Goal: Answer question/provide support: Share knowledge or assist other users

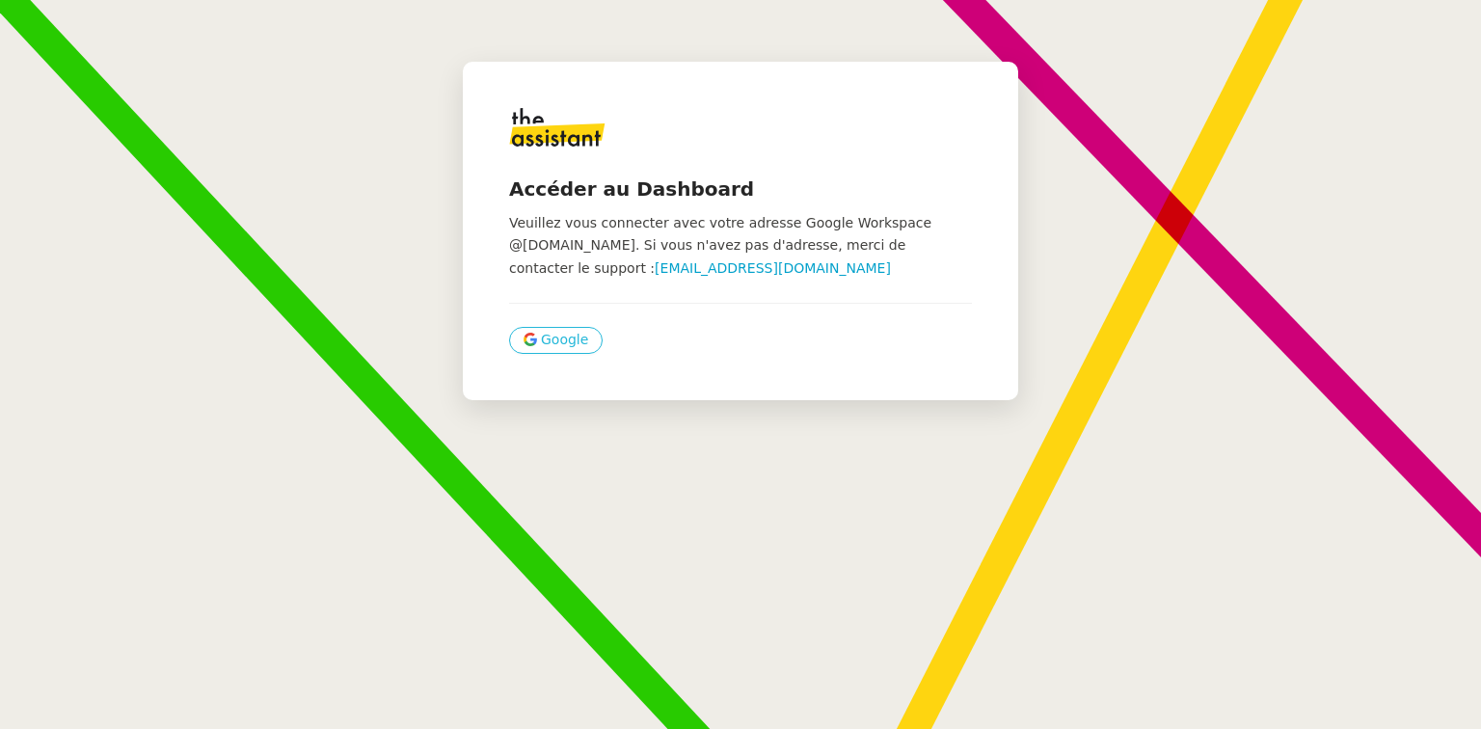
click at [575, 339] on button "Google" at bounding box center [556, 340] width 94 height 27
click at [551, 331] on span "Google" at bounding box center [564, 340] width 47 height 22
click at [546, 334] on span "Google" at bounding box center [564, 340] width 47 height 22
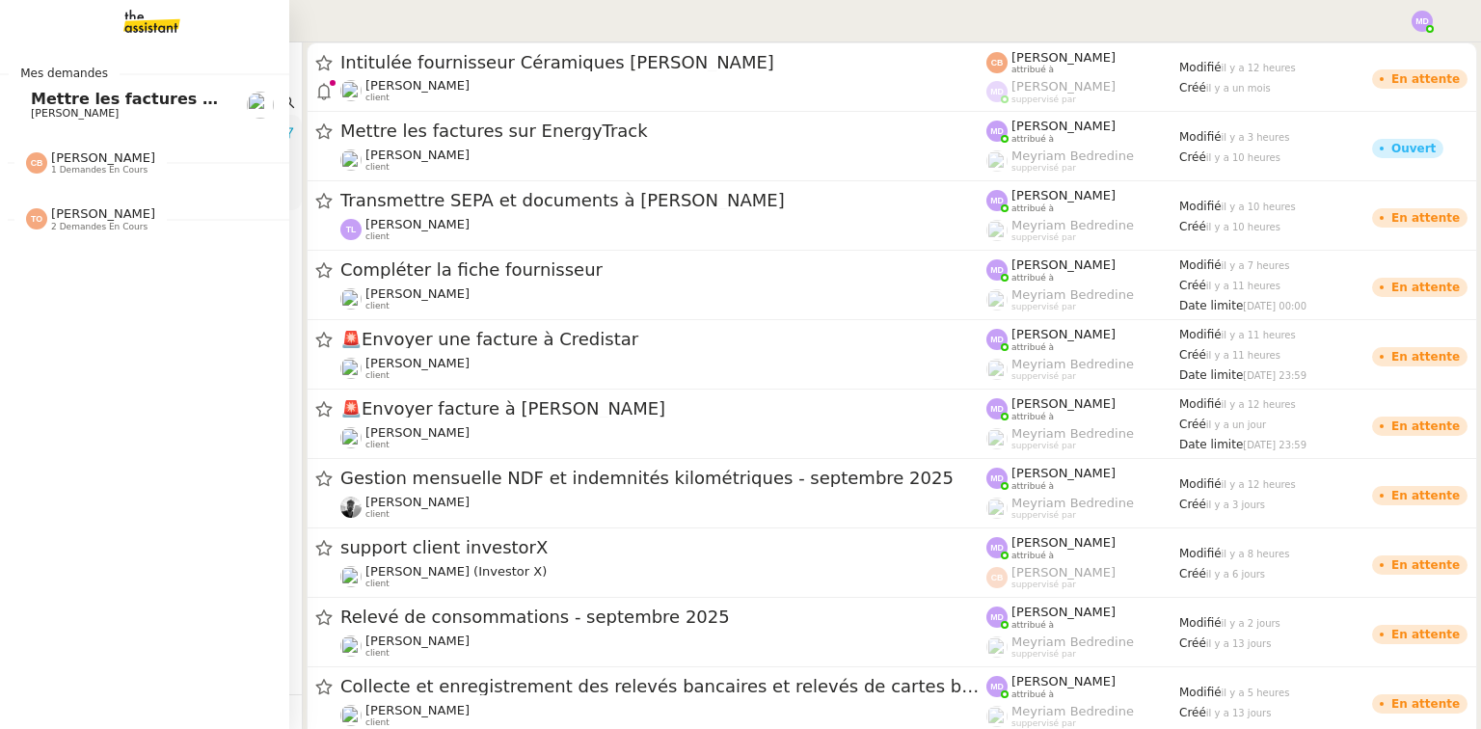
click at [77, 100] on span "Mettre les factures sur EnergyTrack" at bounding box center [186, 99] width 311 height 18
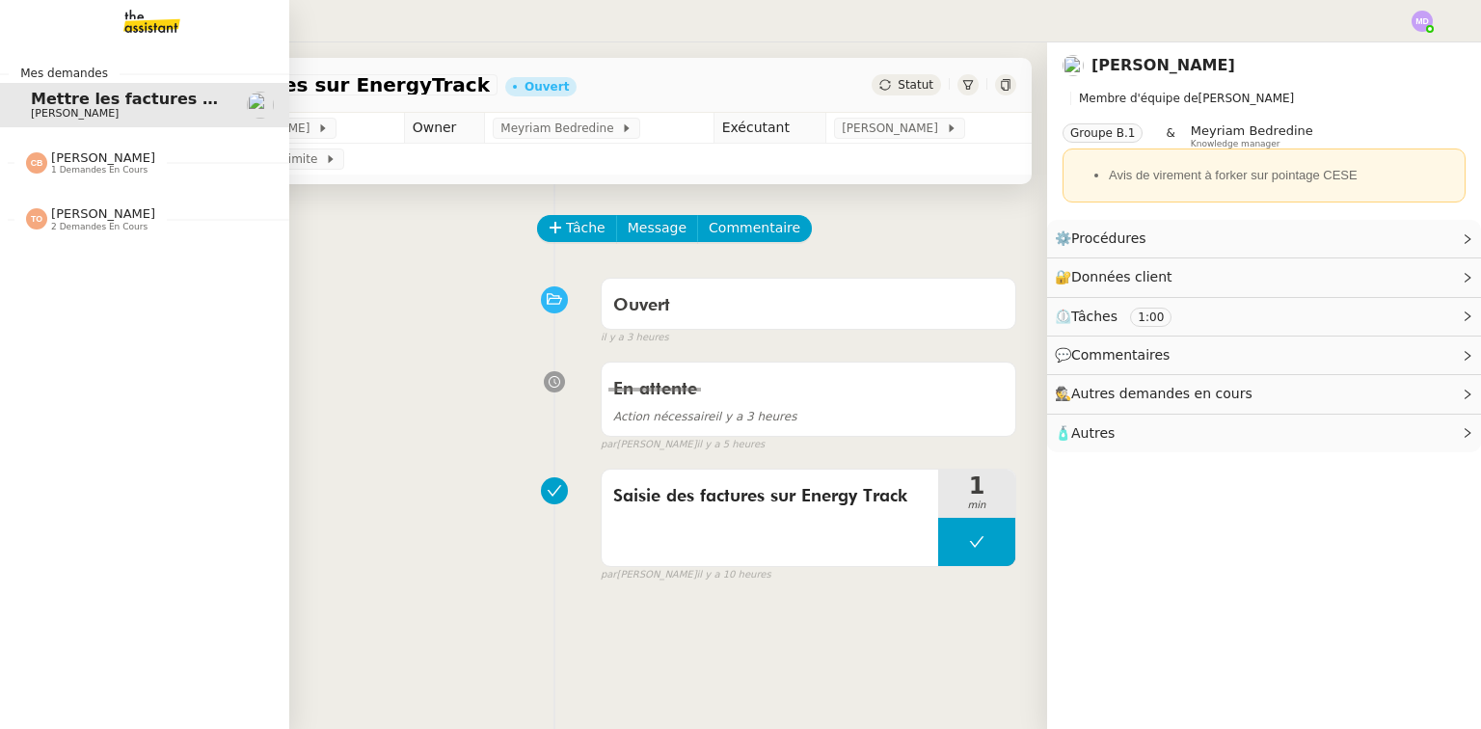
click at [69, 175] on div "[PERSON_NAME] 1 demandes en cours" at bounding box center [144, 155] width 289 height 56
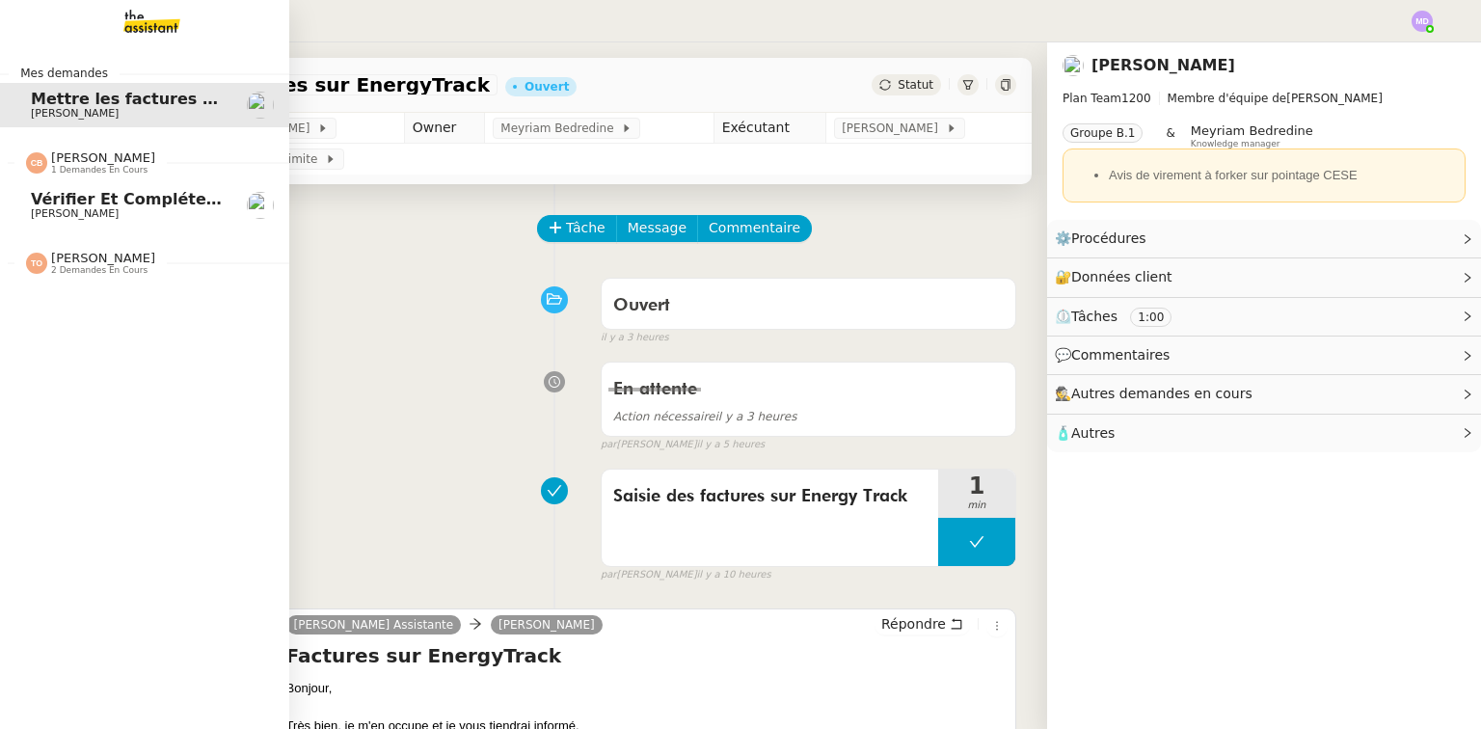
click at [92, 218] on span "[PERSON_NAME]" at bounding box center [75, 213] width 88 height 13
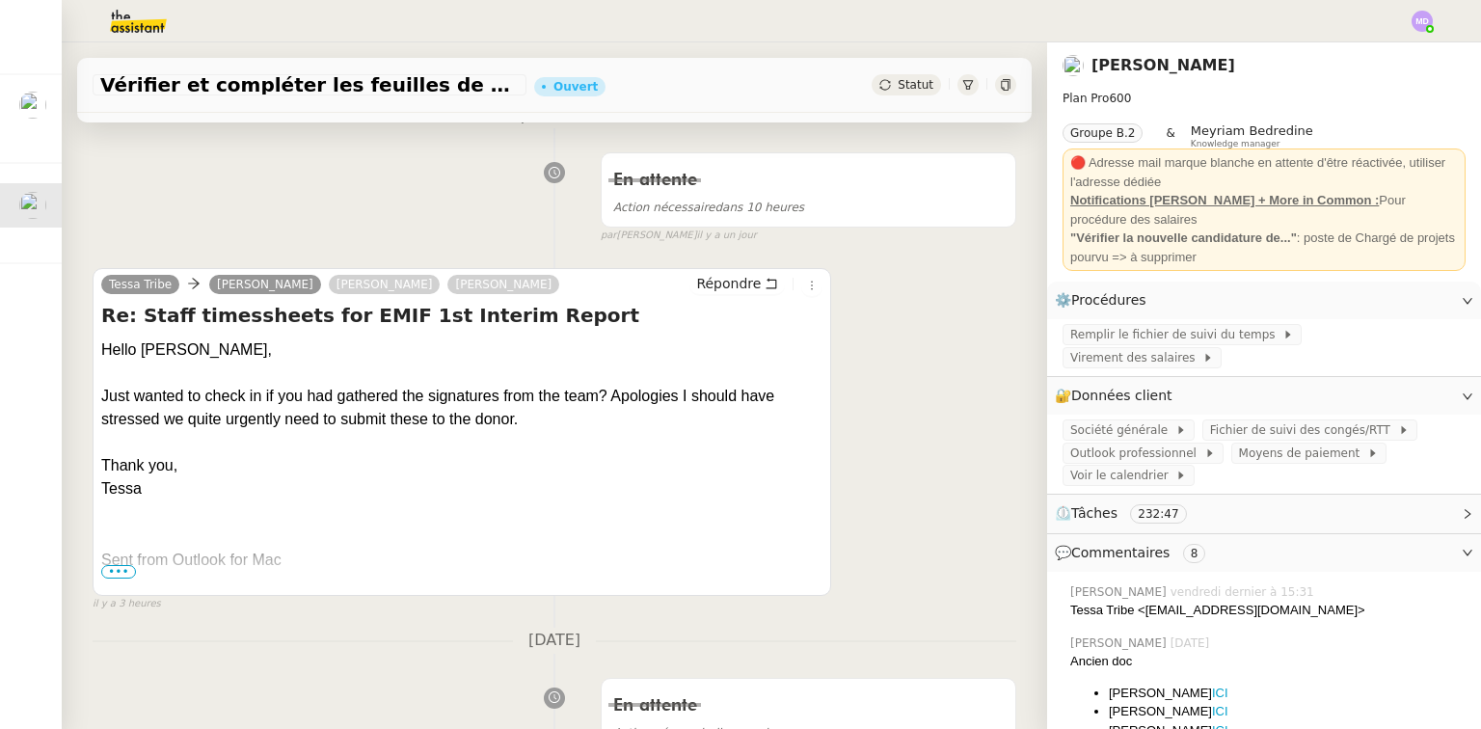
scroll to position [308, 0]
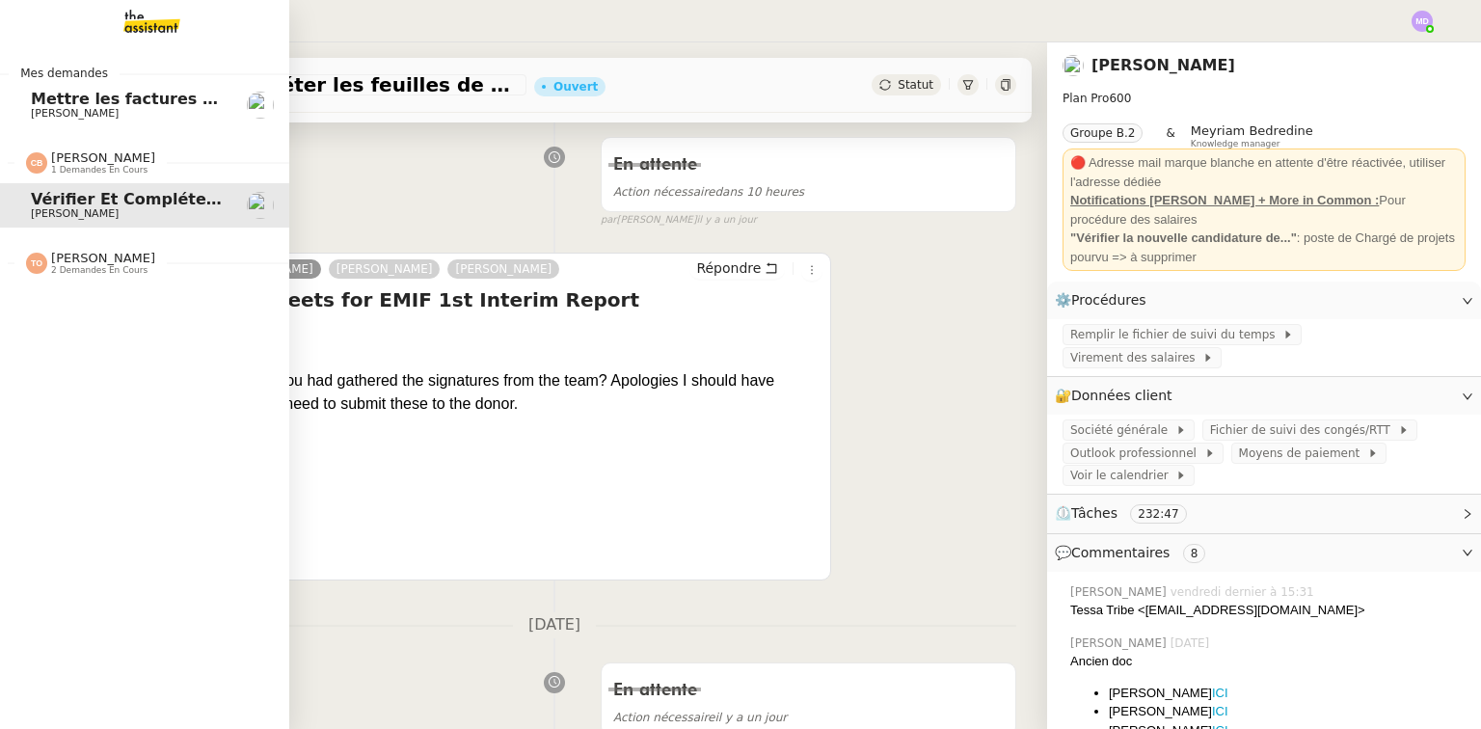
click at [81, 116] on span "Aurélia CESE" at bounding box center [75, 113] width 88 height 13
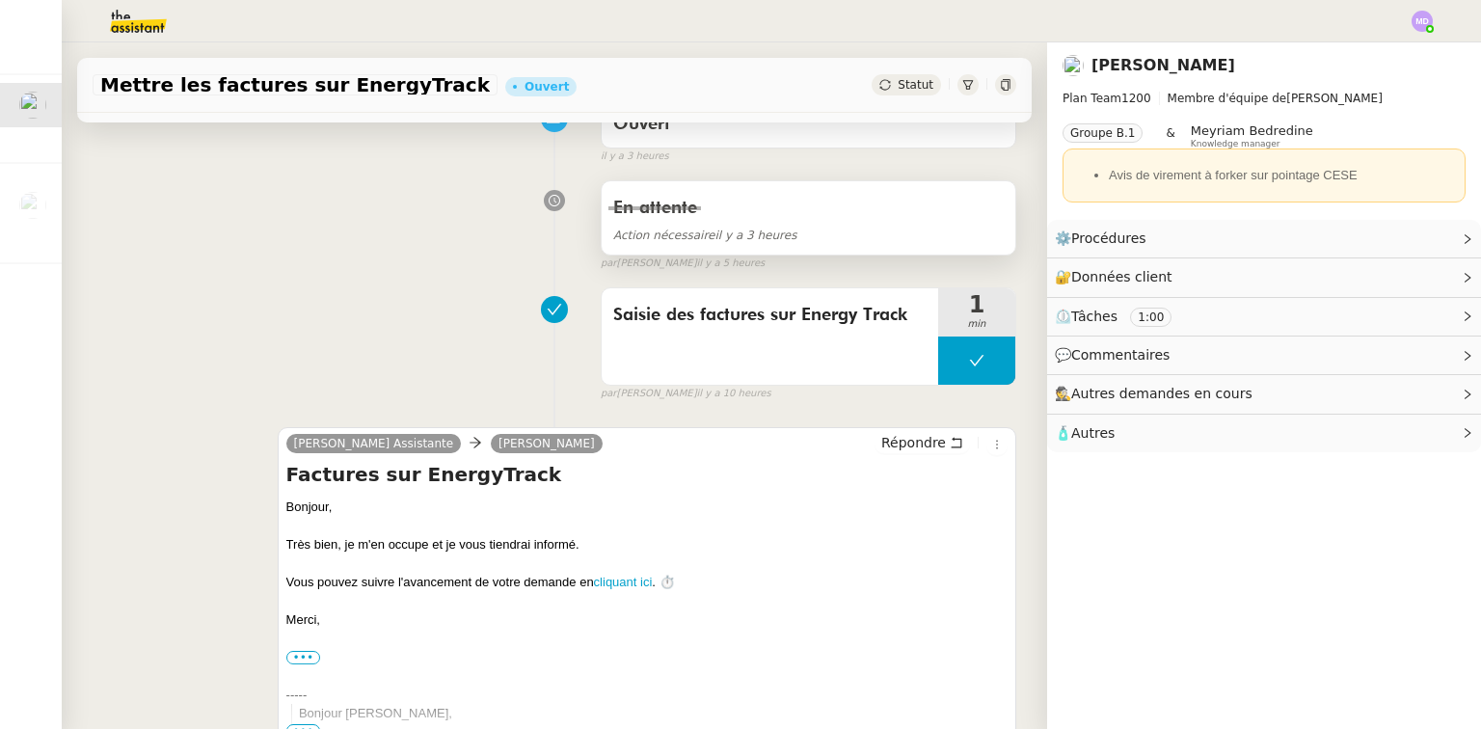
scroll to position [70, 0]
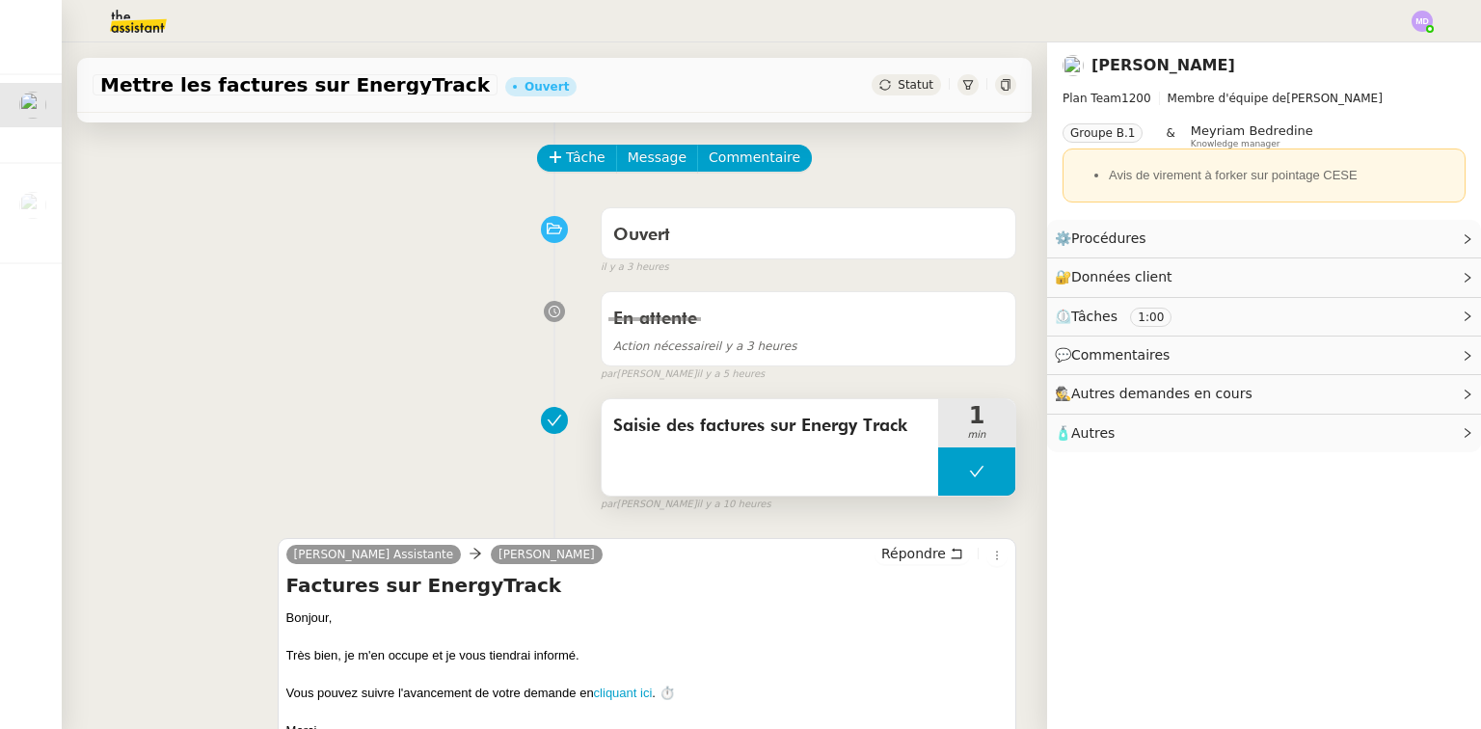
click at [969, 478] on icon at bounding box center [976, 471] width 15 height 15
click at [949, 482] on div at bounding box center [957, 471] width 39 height 48
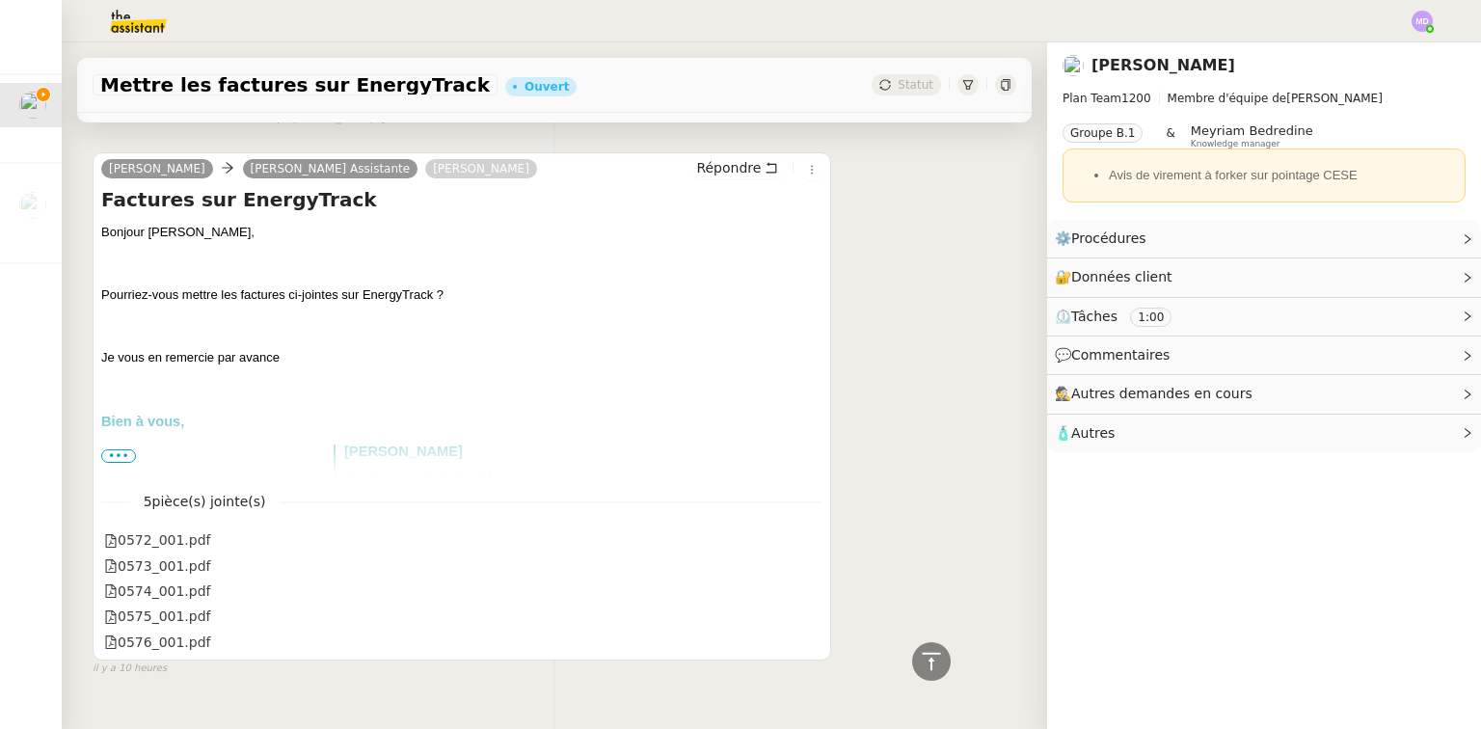
scroll to position [798, 0]
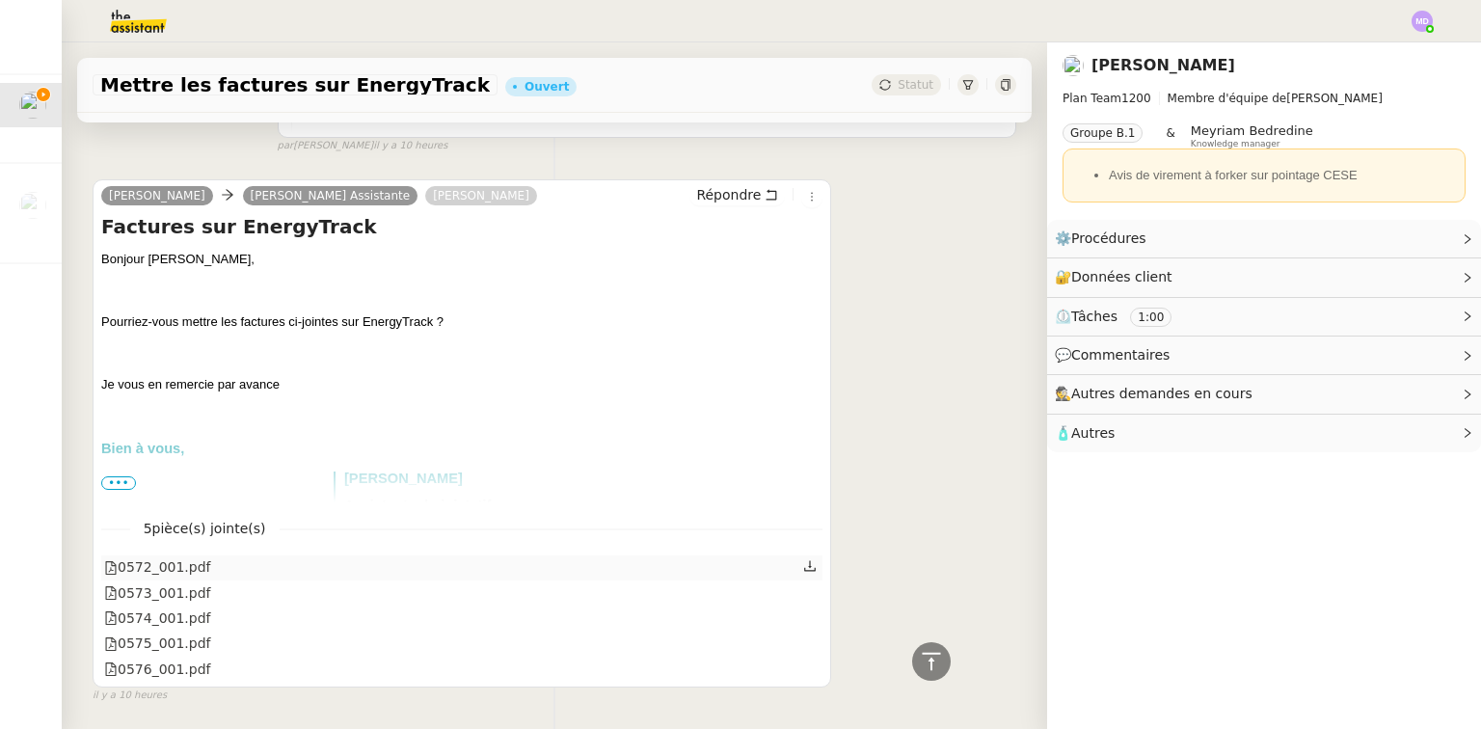
click at [803, 571] on icon at bounding box center [809, 565] width 13 height 13
click at [1405, 278] on link "Modifier" at bounding box center [1414, 277] width 55 height 22
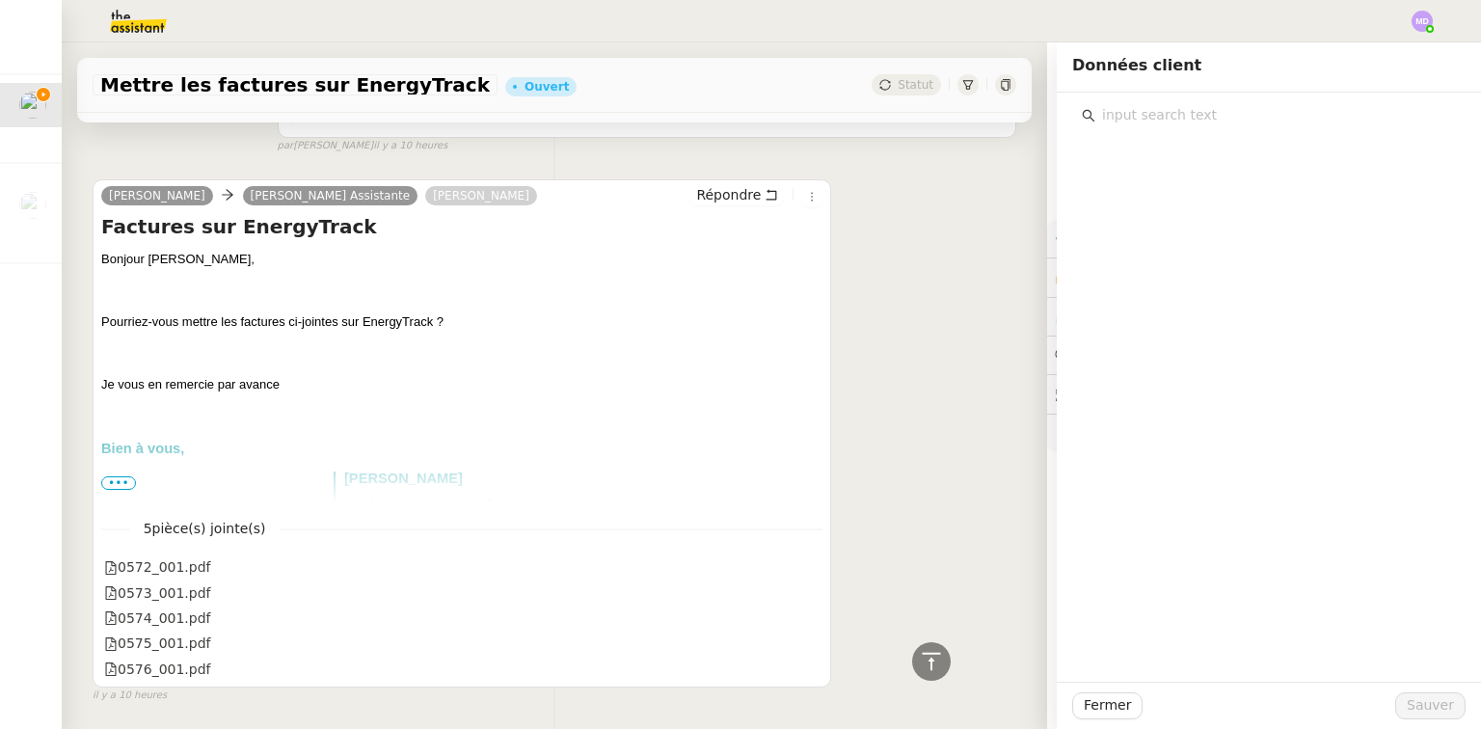
click at [1193, 123] on input "text" at bounding box center [1275, 115] width 361 height 26
type input "energ"
click at [831, 251] on div "Aurélia CESE Camille Assistante Anthony Bruley Répondre Factures sur EnergyTrac…" at bounding box center [555, 433] width 924 height 542
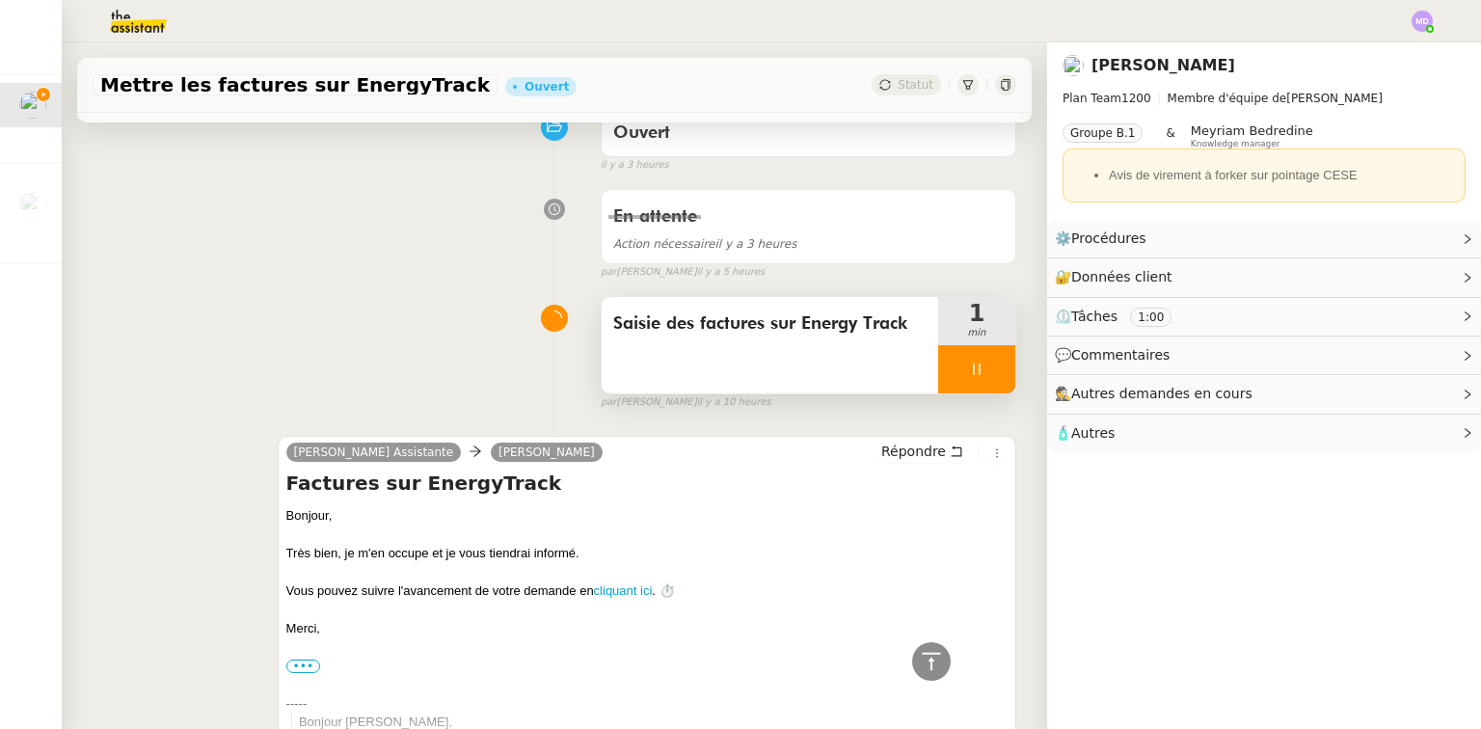
scroll to position [27, 0]
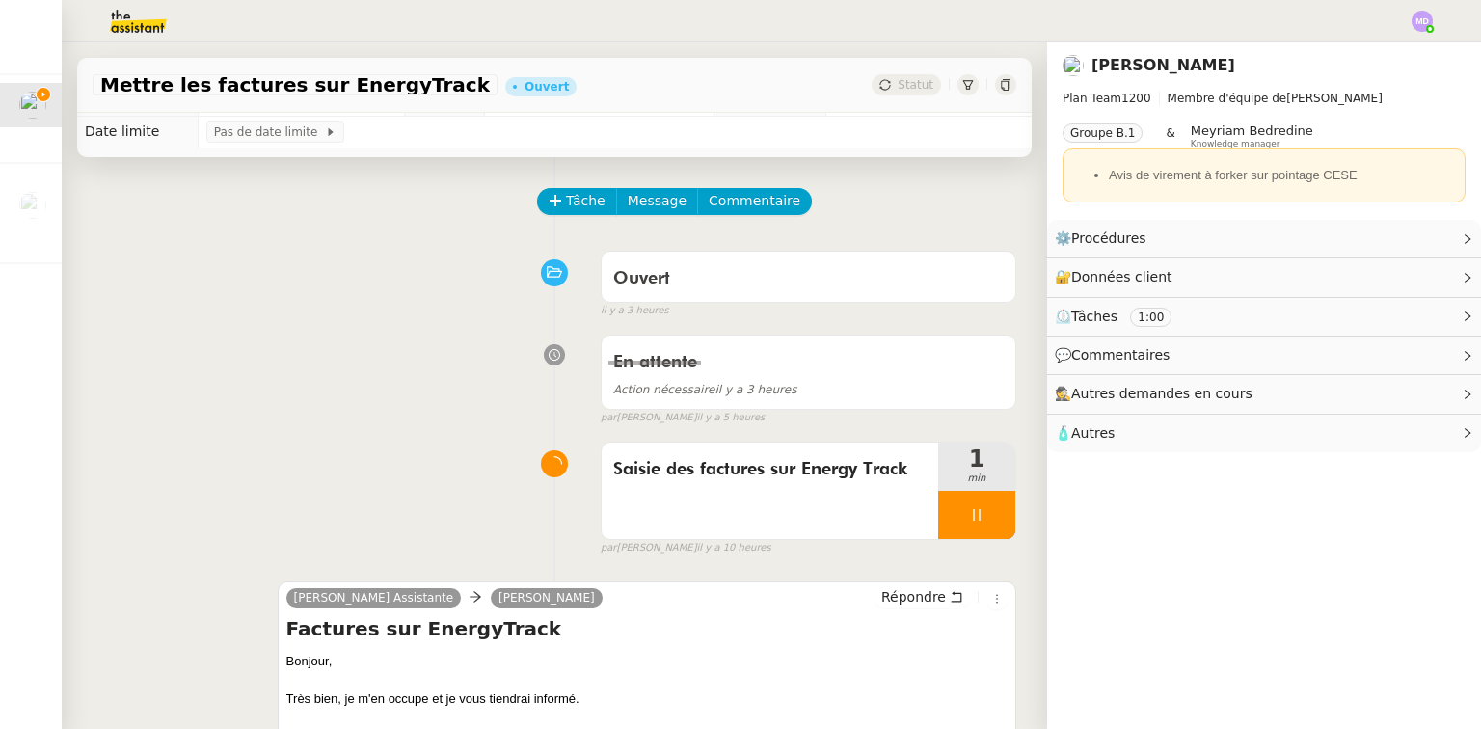
click at [128, 23] on img at bounding box center [122, 21] width 149 height 42
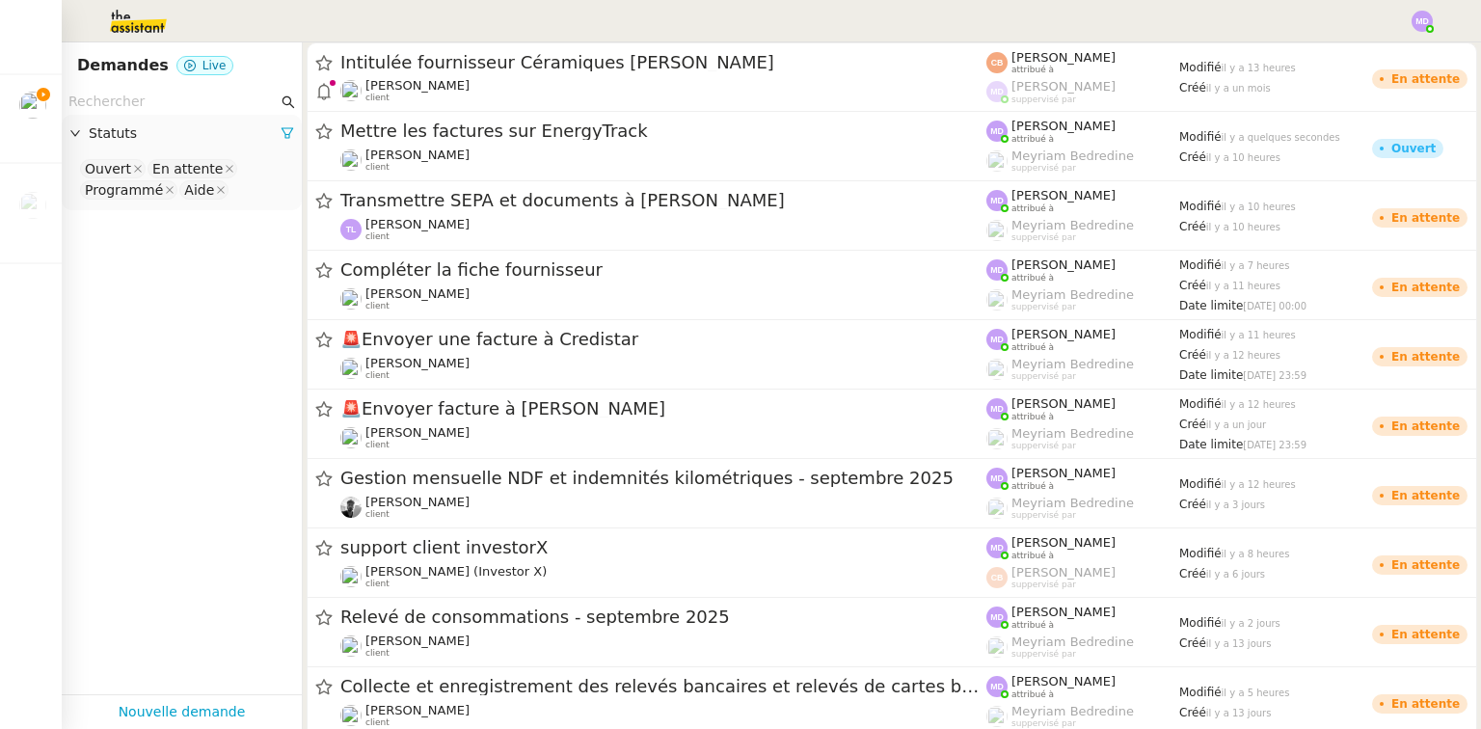
click at [148, 108] on input "text" at bounding box center [172, 102] width 209 height 22
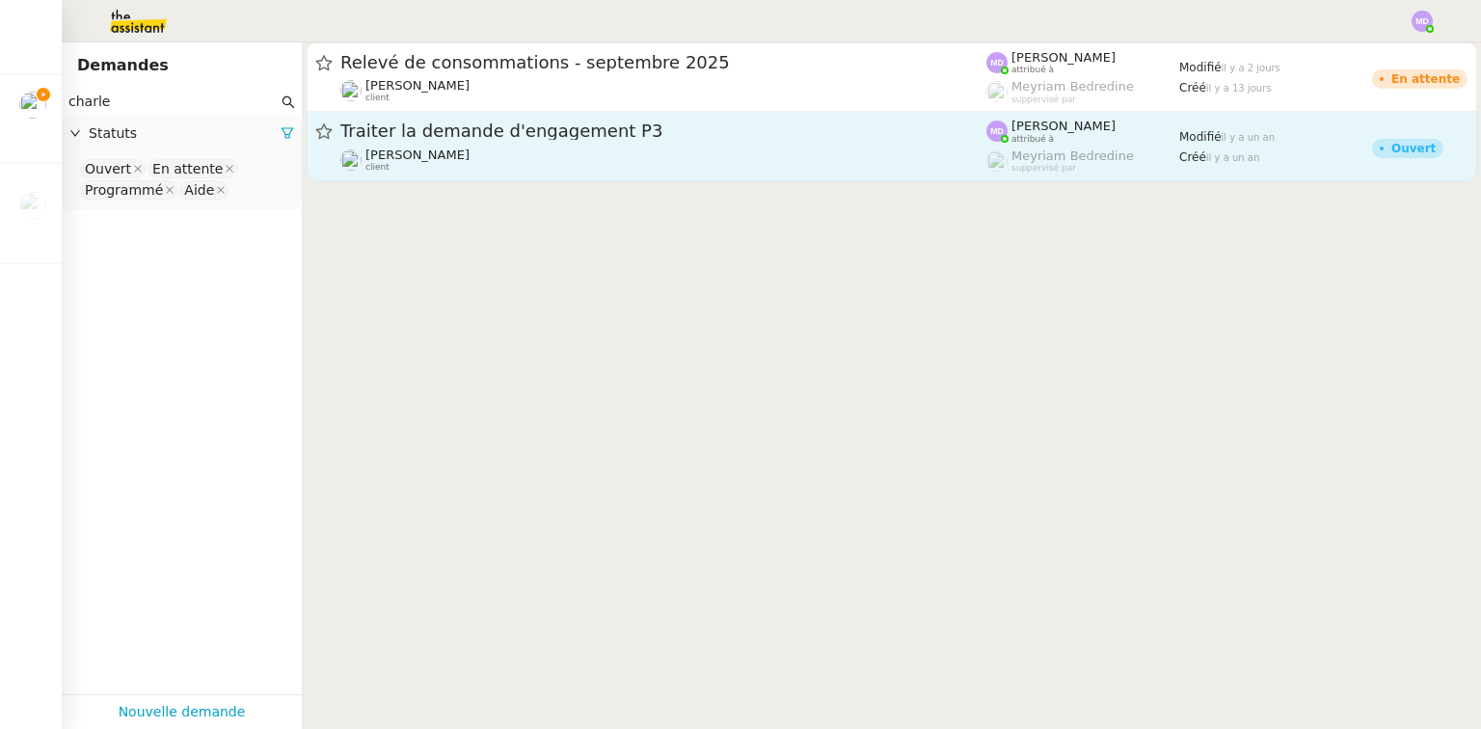
type input "charle"
click at [521, 120] on div "Traiter la demande d'engagement P3" at bounding box center [663, 132] width 646 height 24
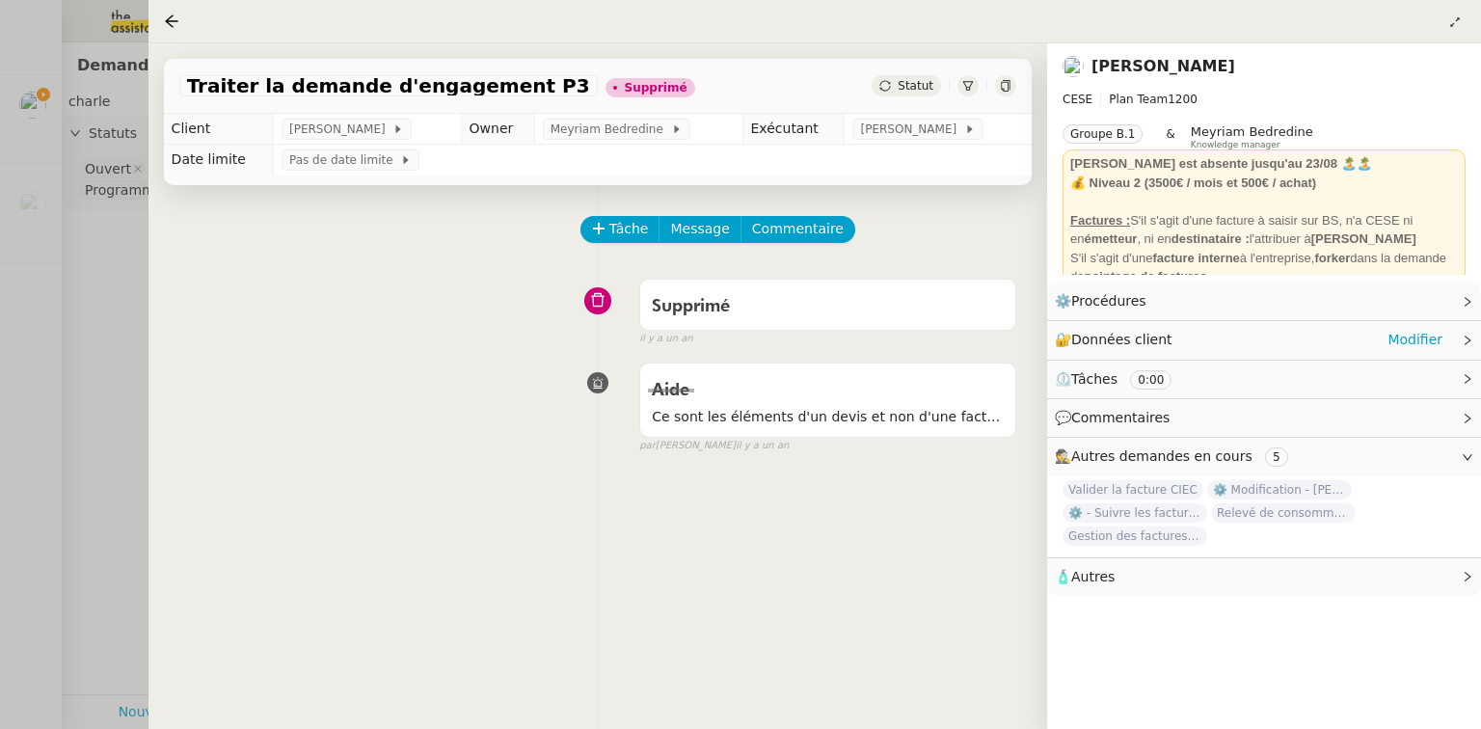
click at [1242, 353] on div "🔐 Données client Modifier" at bounding box center [1264, 340] width 434 height 38
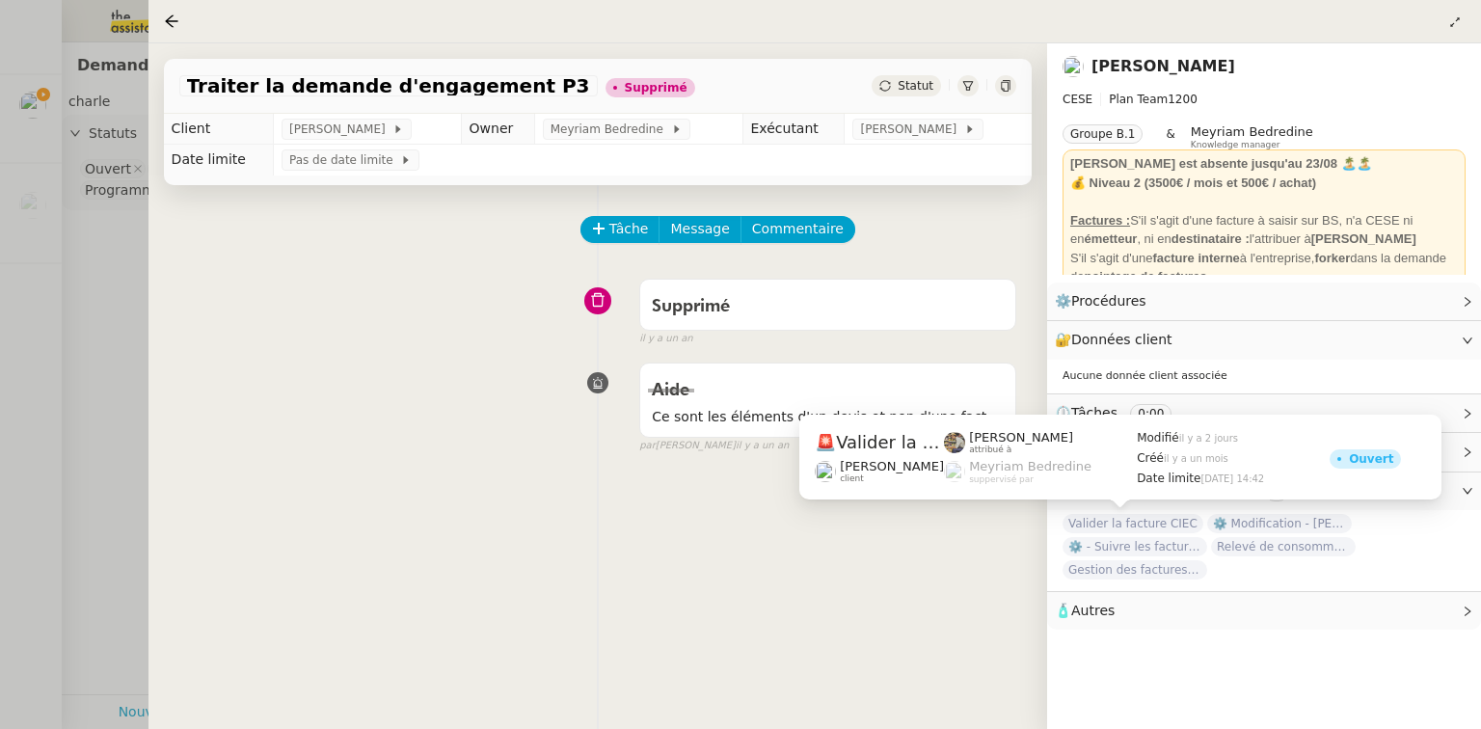
click at [1115, 517] on span "Valider la facture CIEC" at bounding box center [1132, 523] width 141 height 19
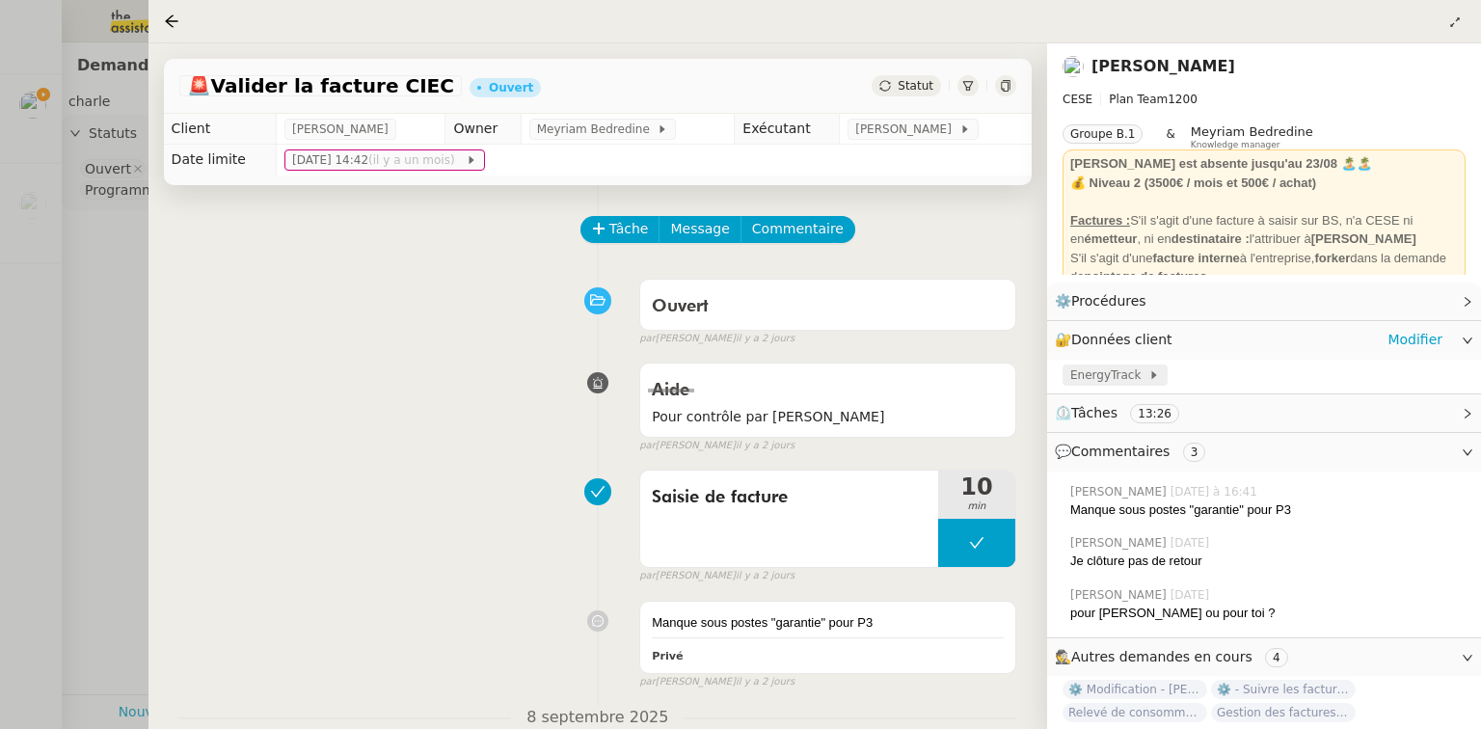
click at [1122, 376] on span "EnergyTrack" at bounding box center [1109, 374] width 78 height 19
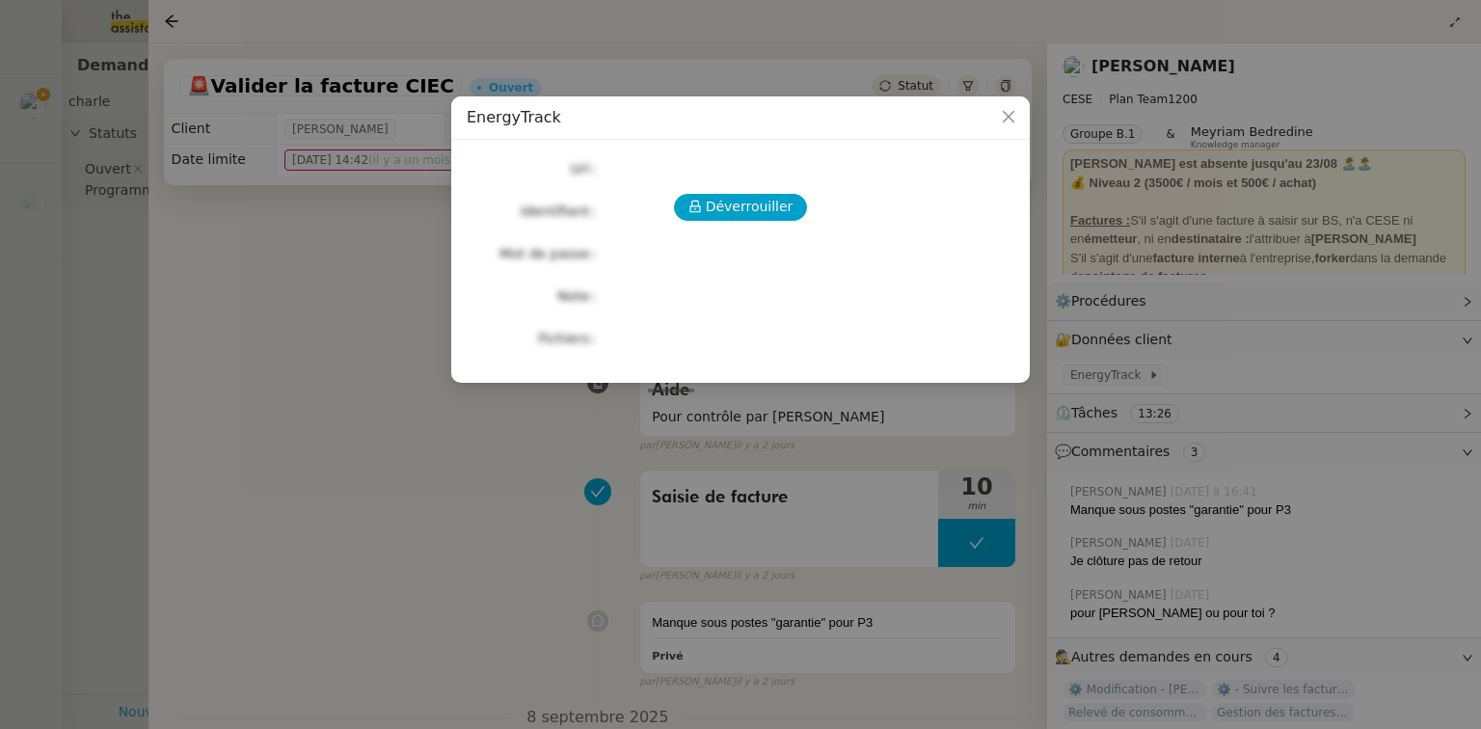
click at [758, 225] on div "Déverrouiller Url Identifiant Mot de passe Note Fichiers Upload" at bounding box center [741, 253] width 548 height 197
click at [754, 212] on span "Déverrouiller" at bounding box center [750, 207] width 88 height 22
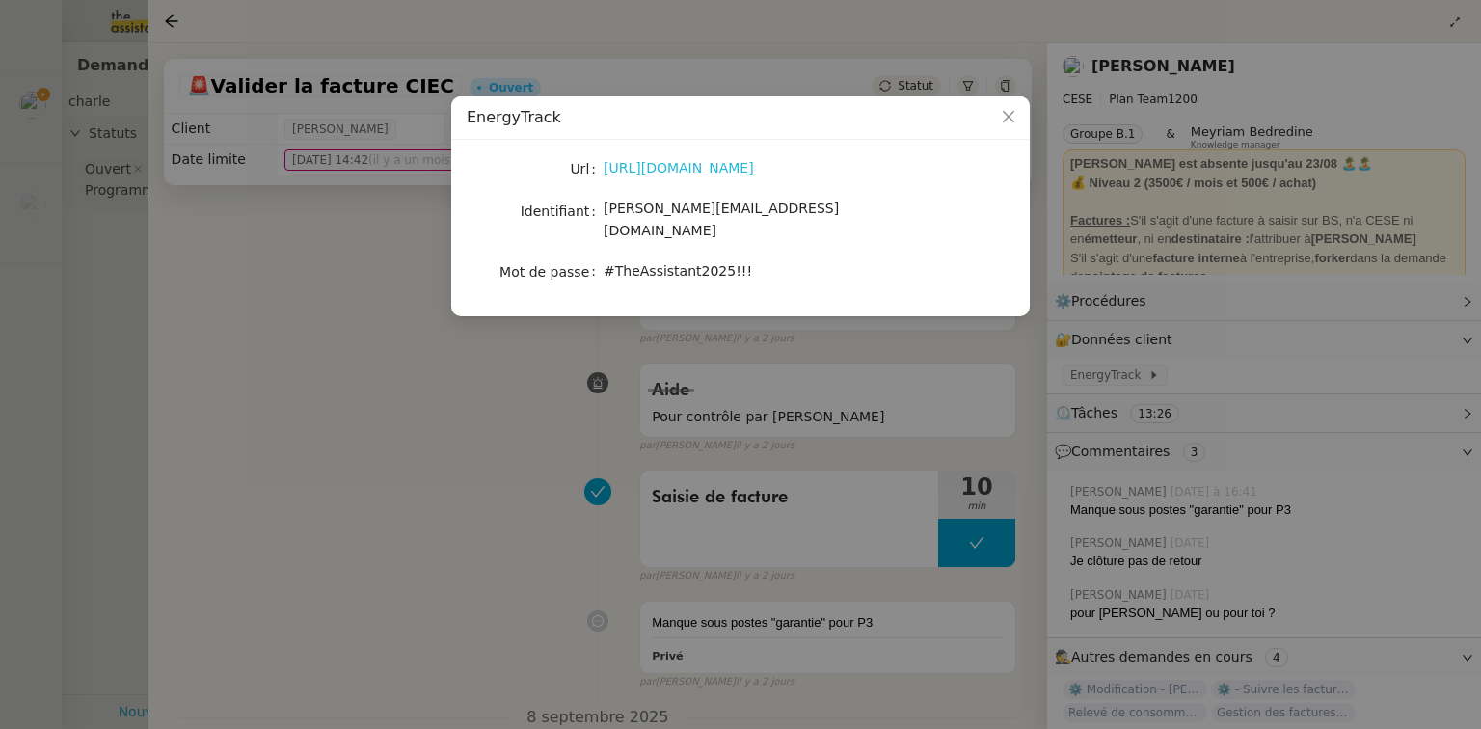
click at [691, 161] on link "https://energytrack.fr/" at bounding box center [678, 167] width 150 height 15
click at [111, 257] on nz-modal-container "EnergyTrack Url https://energytrack.fr/ Identifiant camille.assistante@cese.fr …" at bounding box center [740, 364] width 1481 height 729
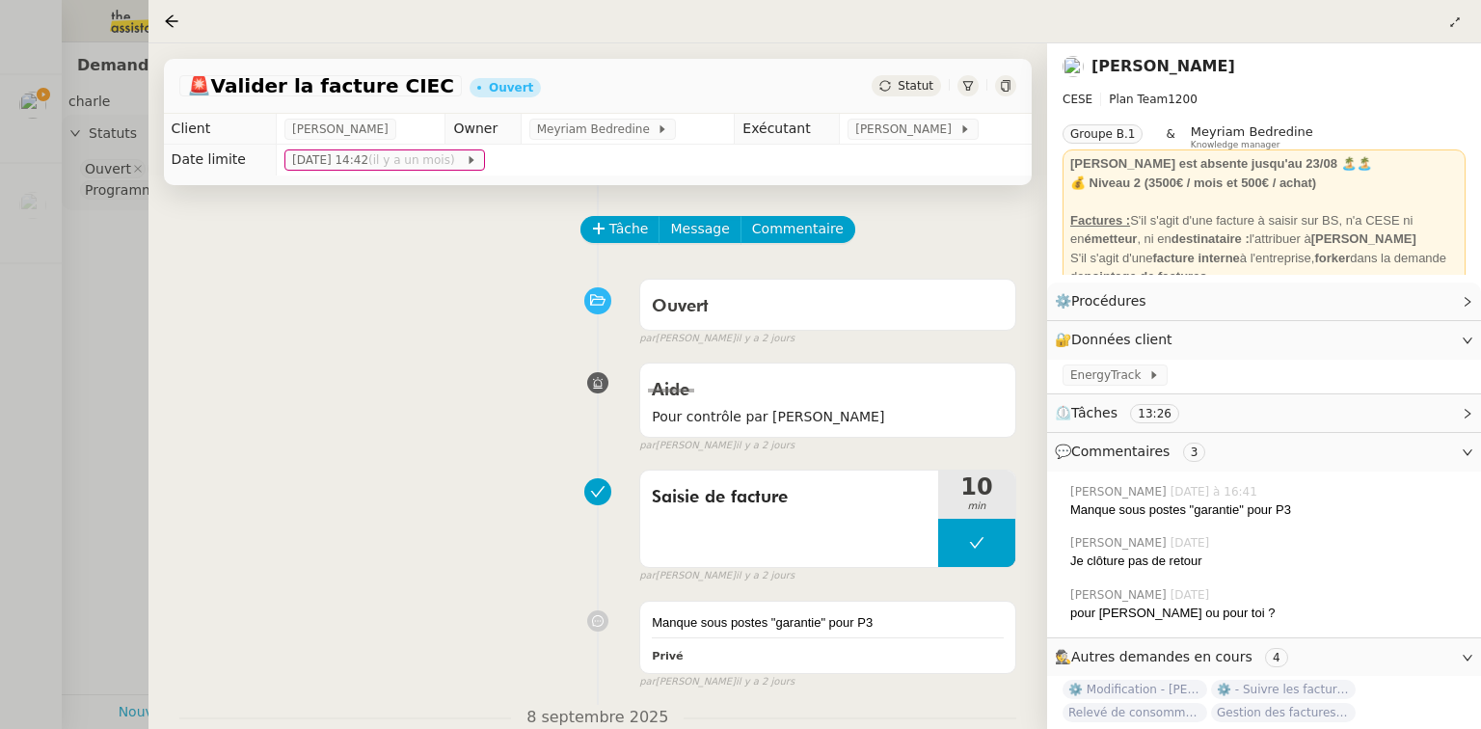
click at [85, 253] on div at bounding box center [740, 364] width 1481 height 729
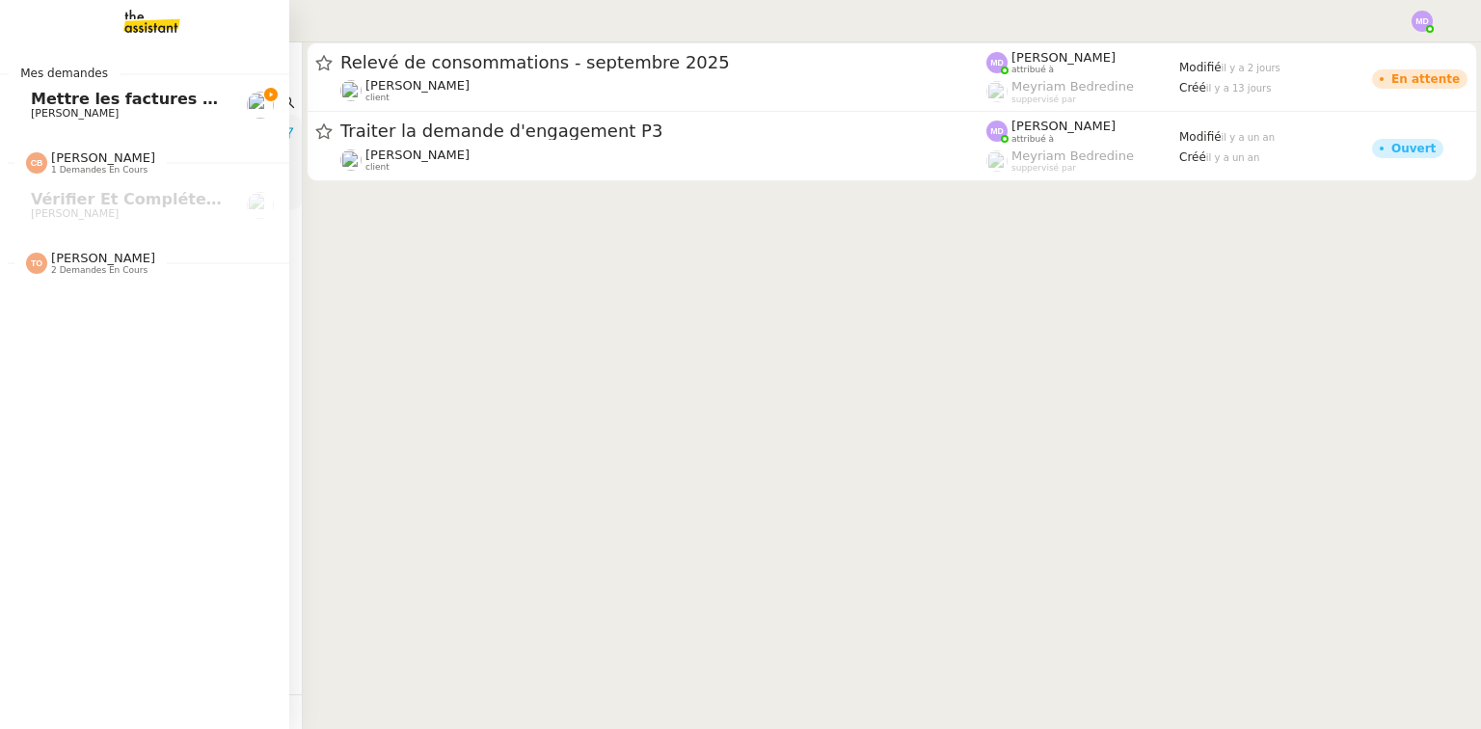
click at [123, 109] on span "Aurélia CESE" at bounding box center [128, 114] width 195 height 12
